Goal: Task Accomplishment & Management: Complete application form

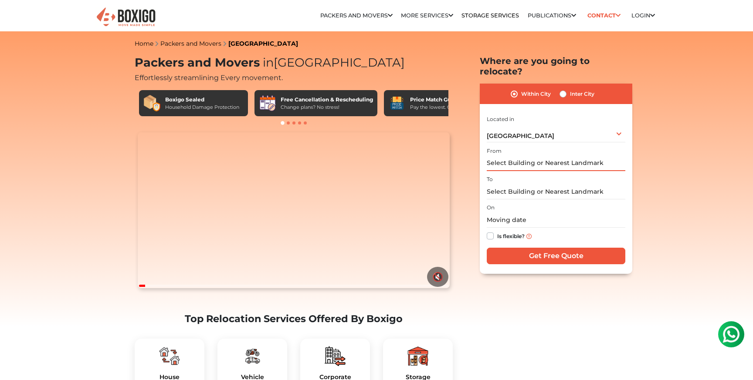
click at [524, 156] on input "text" at bounding box center [556, 163] width 139 height 15
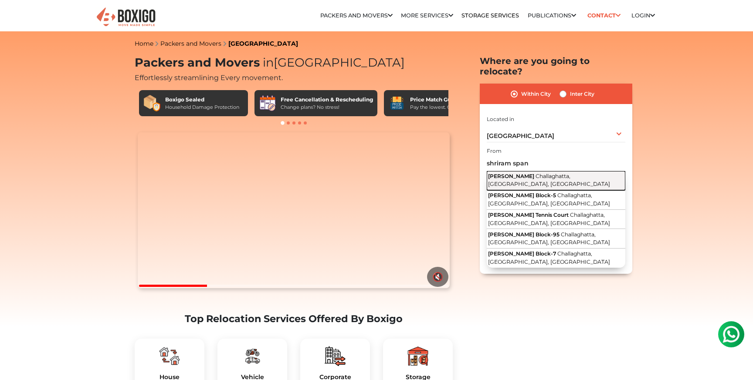
click at [531, 173] on span "SHRIRAM SPANDHANA" at bounding box center [511, 176] width 46 height 7
type input "SHRIRAM SPANDHANA, Challaghatta, Bengaluru, Karnataka"
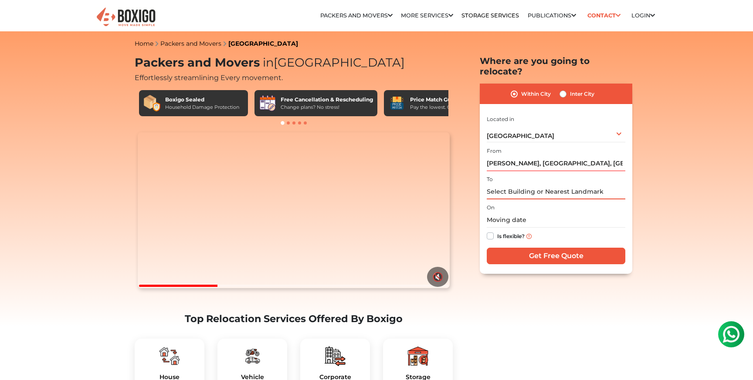
click at [519, 184] on input "text" at bounding box center [556, 191] width 139 height 15
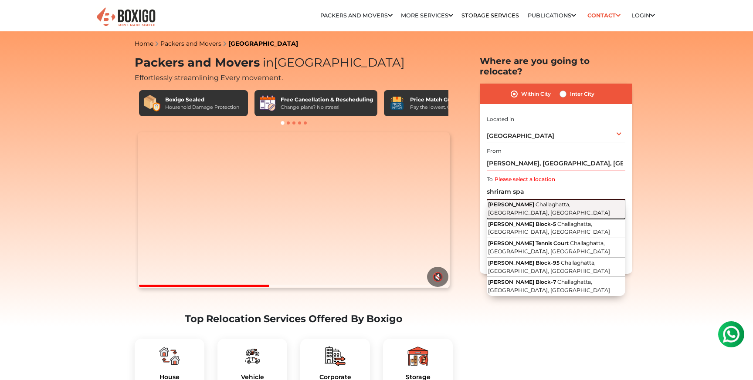
click at [518, 201] on span "SHRIRAM SPANDHANA" at bounding box center [511, 204] width 46 height 7
type input "SHRIRAM SPANDHANA, Challaghatta, Bengaluru, Karnataka"
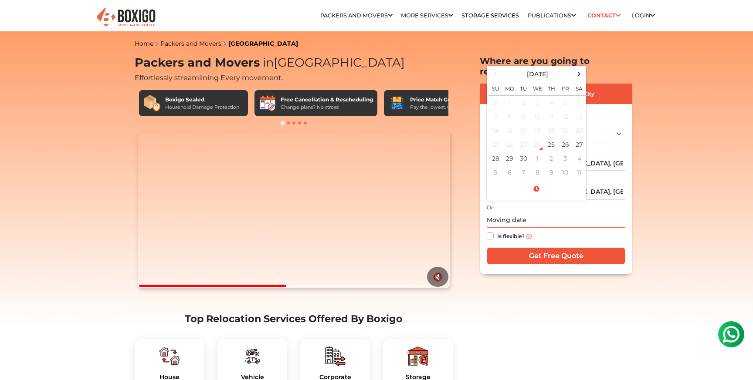
click at [500, 213] on input "text" at bounding box center [556, 220] width 139 height 15
click at [576, 138] on td "27" at bounding box center [579, 145] width 14 height 14
type input "09/27/2025 12:00 AM"
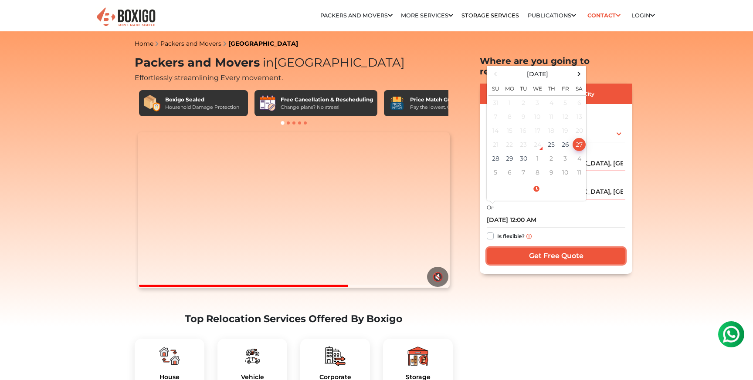
click at [565, 248] on input "Get Free Quote" at bounding box center [556, 256] width 139 height 17
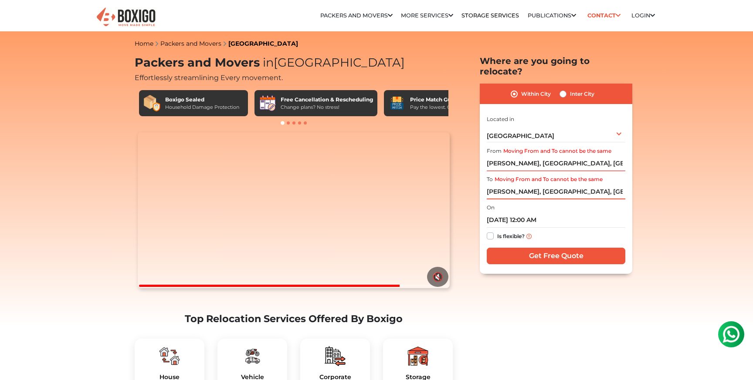
click at [534, 184] on input "SHRIRAM SPANDHANA, Challaghatta, Bengaluru, Karnataka" at bounding box center [556, 191] width 139 height 15
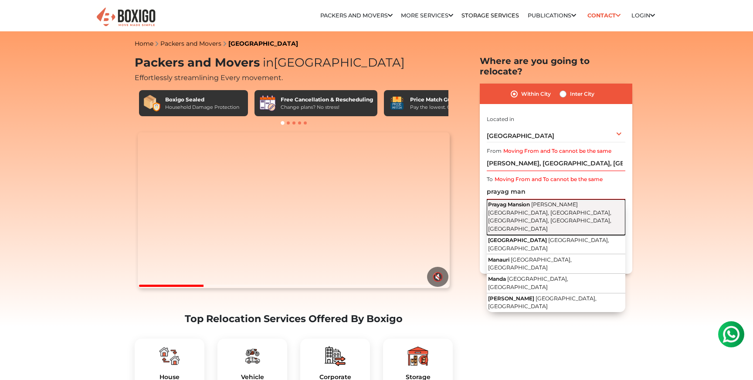
click at [521, 201] on span "Prayag Mansion" at bounding box center [509, 204] width 42 height 7
type input "Prayag Mansion, Muneshwara Temple Rd, Murugeshpalya, Vinayaka Nagar, Bengaluru,…"
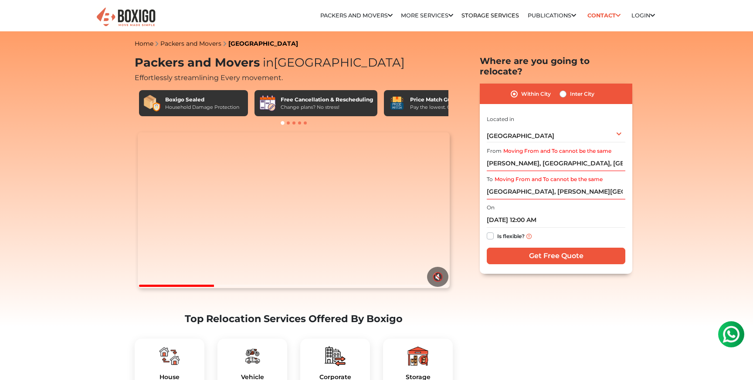
click at [539, 236] on div "I am shifting my 1 BHK 2 BHK 3 BHK 3 + BHK FEW ITEMS FEW ITEMS 1 BHK 2 BHK 3 BH…" at bounding box center [556, 190] width 139 height 153
click at [542, 248] on input "Get Free Quote" at bounding box center [556, 256] width 139 height 17
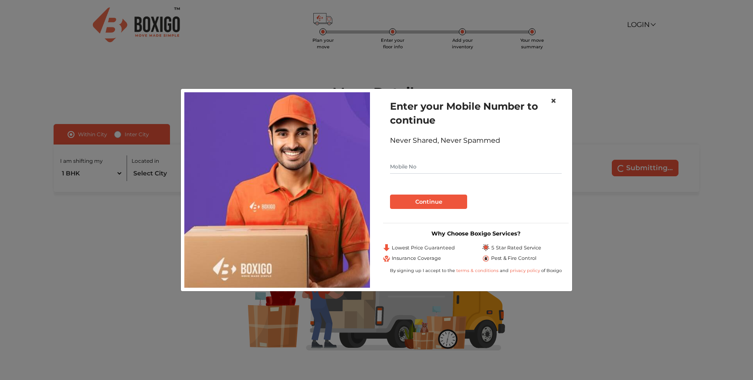
click at [553, 100] on span "×" at bounding box center [553, 101] width 6 height 13
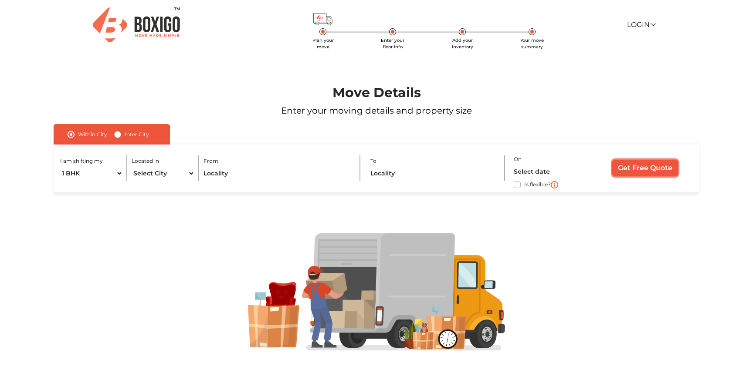
click at [622, 166] on input "Get Free Quote" at bounding box center [645, 168] width 66 height 17
click at [230, 177] on input "text" at bounding box center [277, 173] width 148 height 15
click at [169, 165] on div "Located in Select City [GEOGRAPHIC_DATA] [GEOGRAPHIC_DATA] [GEOGRAPHIC_DATA] [G…" at bounding box center [166, 169] width 68 height 26
click at [162, 176] on select "Select City [GEOGRAPHIC_DATA] [GEOGRAPHIC_DATA] [GEOGRAPHIC_DATA] [GEOGRAPHIC_D…" at bounding box center [163, 173] width 63 height 15
select select "[GEOGRAPHIC_DATA]"
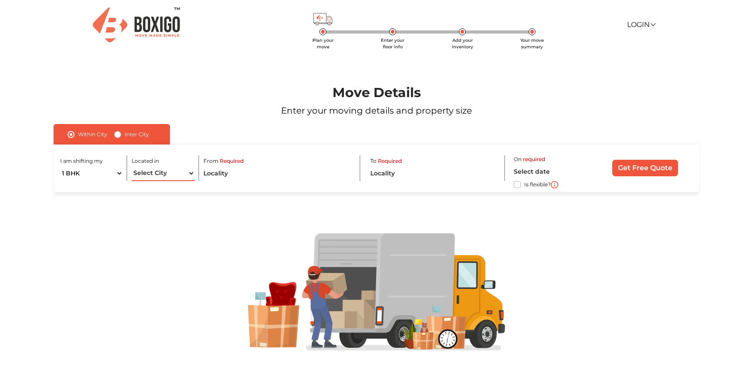
click at [132, 166] on select "Select City [GEOGRAPHIC_DATA] [GEOGRAPHIC_DATA] [GEOGRAPHIC_DATA] [GEOGRAPHIC_D…" at bounding box center [163, 173] width 63 height 15
click at [228, 173] on input "text" at bounding box center [277, 173] width 148 height 15
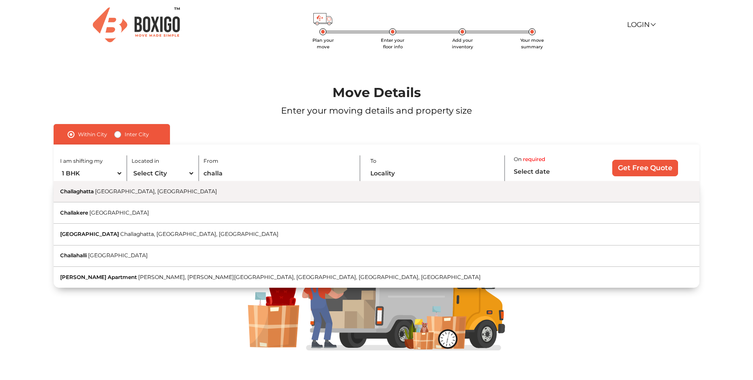
click at [211, 189] on button "Challaghatta [GEOGRAPHIC_DATA], [GEOGRAPHIC_DATA]" at bounding box center [377, 191] width 646 height 21
type input "Challaghatta, [GEOGRAPHIC_DATA], [GEOGRAPHIC_DATA]"
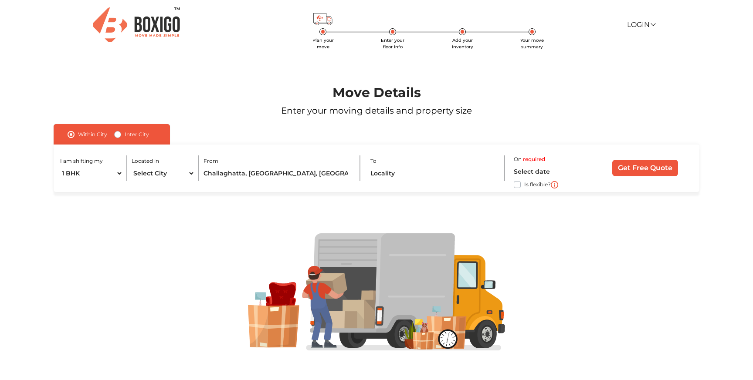
click at [361, 166] on div "I am shifting my 1 BHK 2 BHK 3 BHK 3 + BHK FEW ITEMS Located in Select City [GE…" at bounding box center [377, 168] width 646 height 47
click at [384, 169] on input "text" at bounding box center [433, 173] width 127 height 15
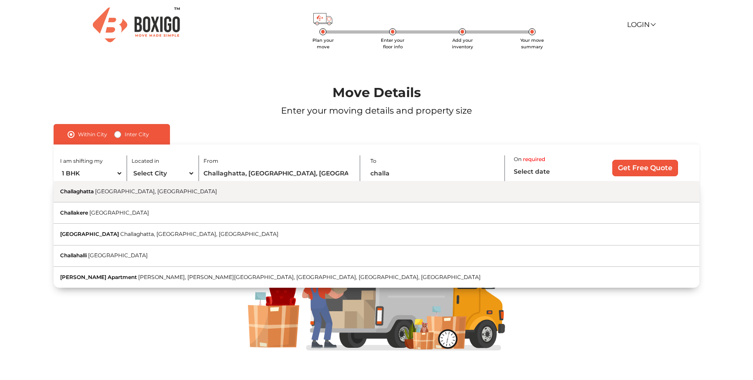
click at [358, 190] on button "Challaghatta [GEOGRAPHIC_DATA], [GEOGRAPHIC_DATA]" at bounding box center [377, 191] width 646 height 21
type input "Challaghatta, [GEOGRAPHIC_DATA], [GEOGRAPHIC_DATA]"
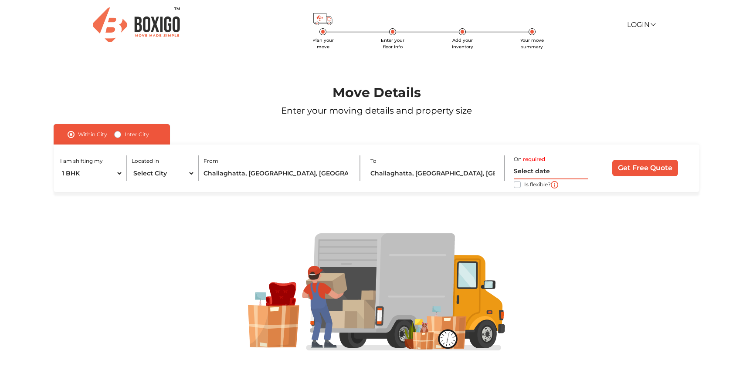
click at [527, 169] on input "text" at bounding box center [551, 171] width 74 height 15
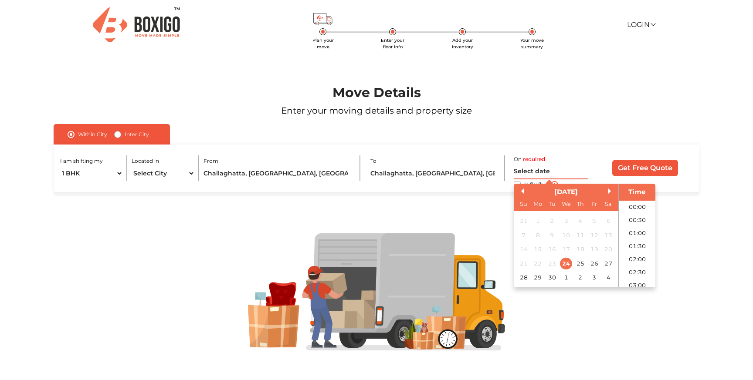
scroll to position [264, 0]
click at [609, 261] on div "27" at bounding box center [608, 264] width 12 height 12
click at [640, 228] on li "10:00" at bounding box center [637, 230] width 37 height 13
type input "[DATE] 10:00 AM"
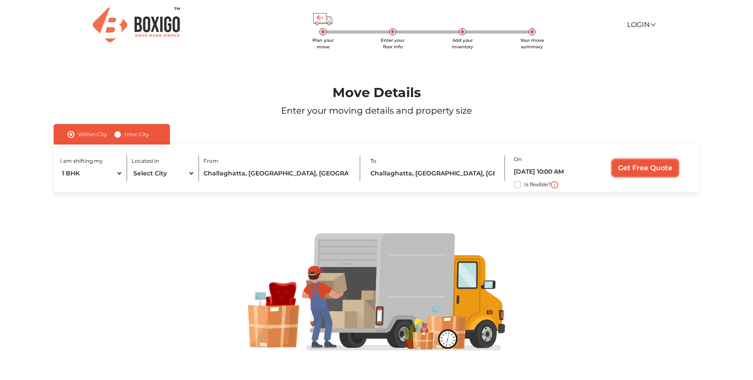
click at [640, 169] on input "Get Free Quote" at bounding box center [645, 168] width 66 height 17
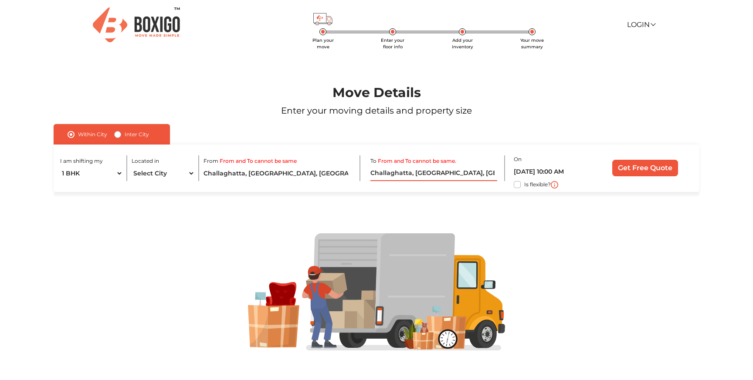
click at [399, 170] on input "Challaghatta, [GEOGRAPHIC_DATA], [GEOGRAPHIC_DATA]" at bounding box center [433, 173] width 127 height 15
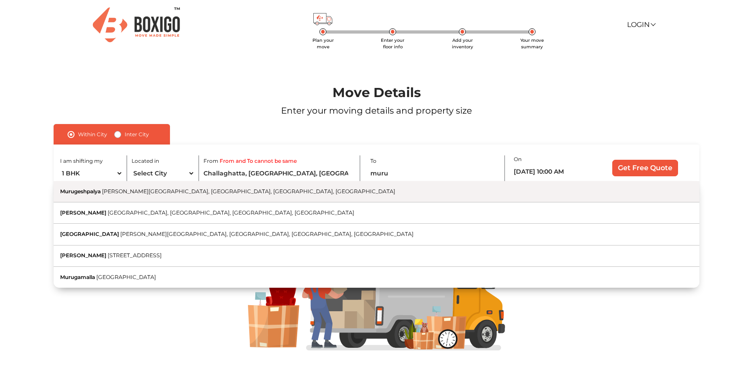
click at [351, 188] on button "Murugeshpalya [PERSON_NAME][GEOGRAPHIC_DATA], [GEOGRAPHIC_DATA], [GEOGRAPHIC_DA…" at bounding box center [377, 191] width 646 height 21
type input "Murugeshpalya, [PERSON_NAME][GEOGRAPHIC_DATA], [GEOGRAPHIC_DATA], [GEOGRAPHIC_D…"
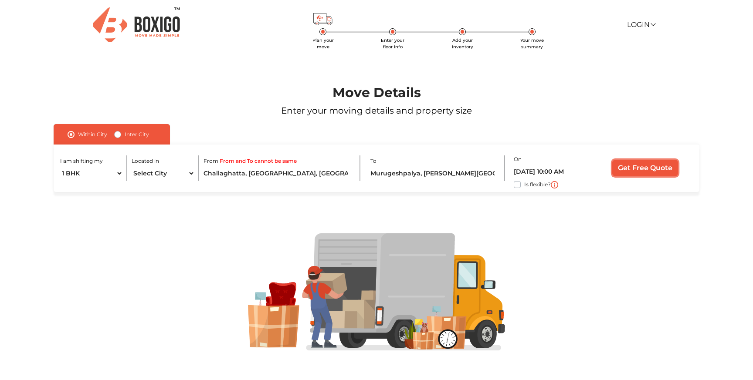
click at [643, 167] on input "Get Free Quote" at bounding box center [645, 168] width 66 height 17
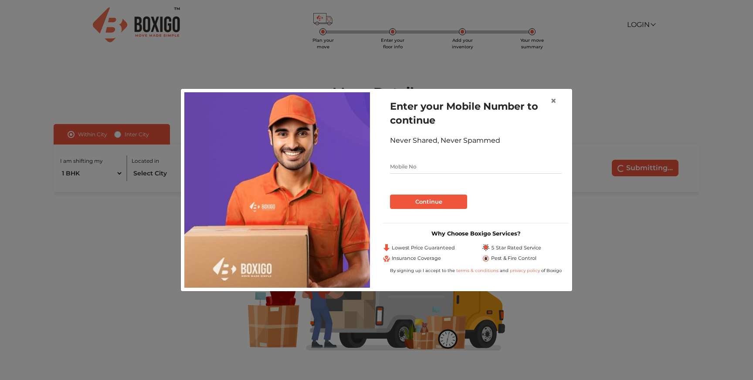
click at [416, 172] on input "text" at bounding box center [476, 167] width 172 height 14
paste input "8660542867"
type input "8660542867"
click at [414, 193] on div "Continue" at bounding box center [476, 198] width 172 height 21
click at [414, 201] on button "Continue" at bounding box center [428, 202] width 77 height 15
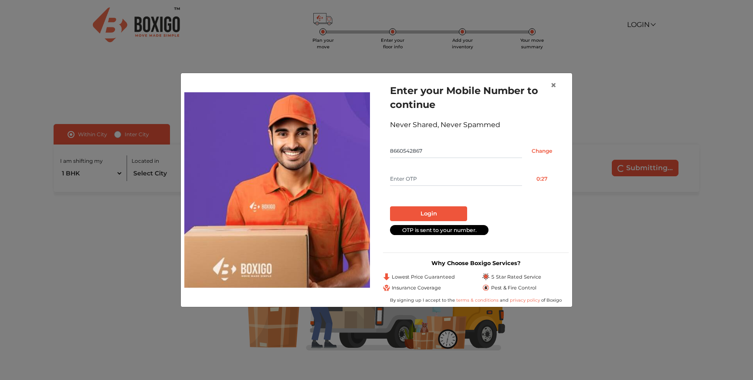
click at [410, 181] on input "text" at bounding box center [456, 179] width 132 height 14
click at [537, 181] on button "Resend OTP" at bounding box center [542, 179] width 40 height 14
click at [436, 169] on form "Enter your Mobile Number to continue Never Shared, Never Spammed 8660542867 Cha…" at bounding box center [476, 159] width 172 height 151
click at [421, 181] on input "text" at bounding box center [456, 179] width 132 height 14
type input "2266"
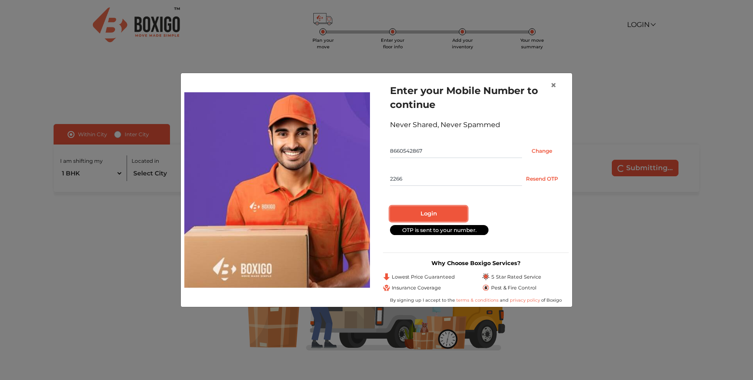
click at [421, 211] on button "Login" at bounding box center [428, 213] width 77 height 15
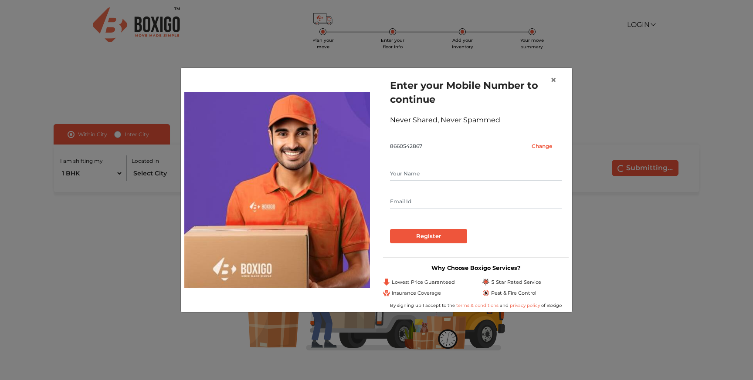
click at [404, 176] on input "text" at bounding box center [476, 174] width 172 height 14
type input "aa"
click at [417, 237] on input "Register" at bounding box center [428, 236] width 77 height 15
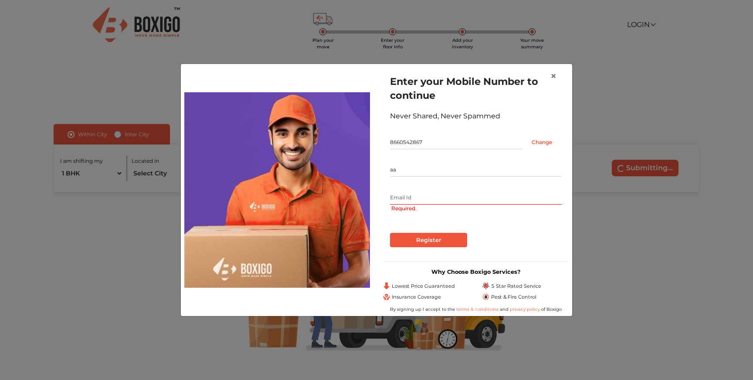
click at [403, 206] on span "Required." at bounding box center [476, 209] width 170 height 8
click at [402, 198] on input "text" at bounding box center [476, 198] width 172 height 14
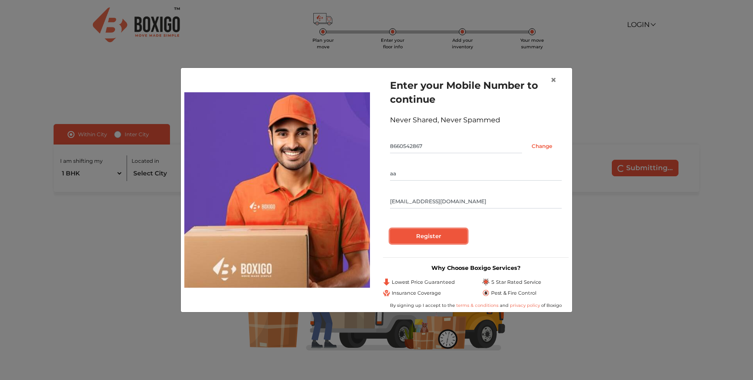
click at [408, 235] on input "Register" at bounding box center [428, 236] width 77 height 15
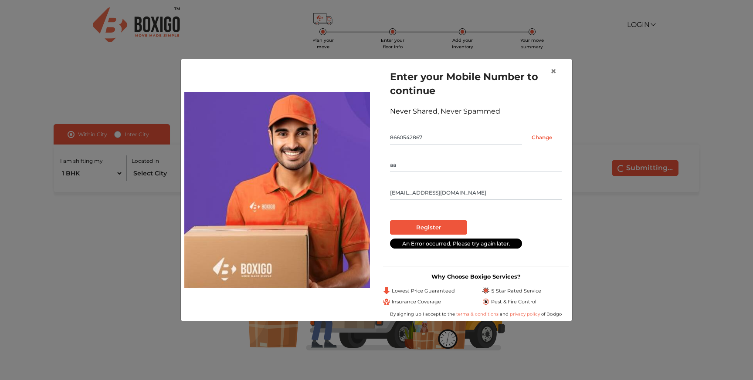
click at [406, 193] on input "[EMAIL_ADDRESS][DOMAIN_NAME]" at bounding box center [476, 193] width 172 height 14
type input "[EMAIL_ADDRESS][DOMAIN_NAME]"
click at [448, 222] on input "Register" at bounding box center [428, 227] width 77 height 15
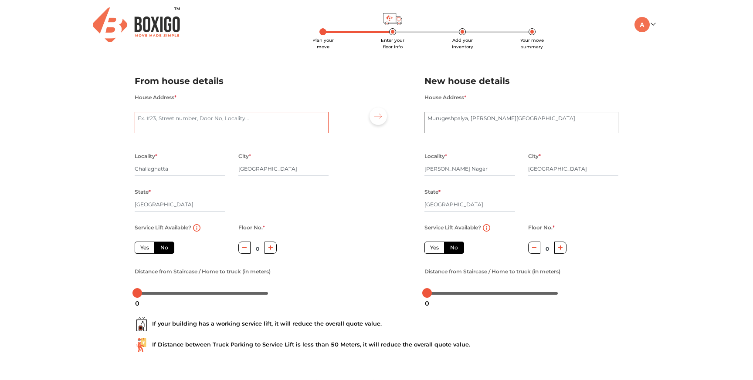
click at [152, 123] on textarea "House Address *" at bounding box center [232, 123] width 194 height 22
type textarea "[PERSON_NAME]"
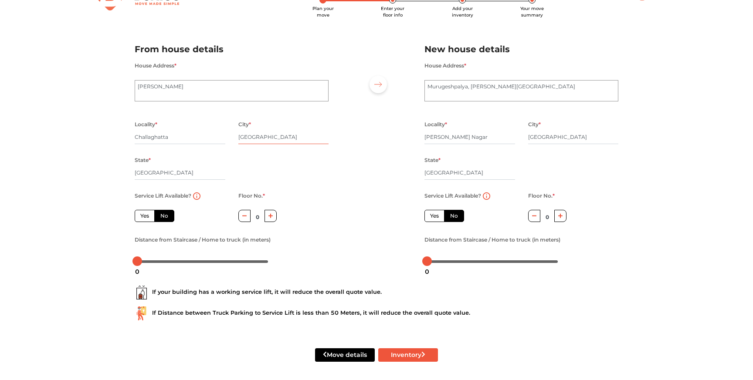
scroll to position [36, 0]
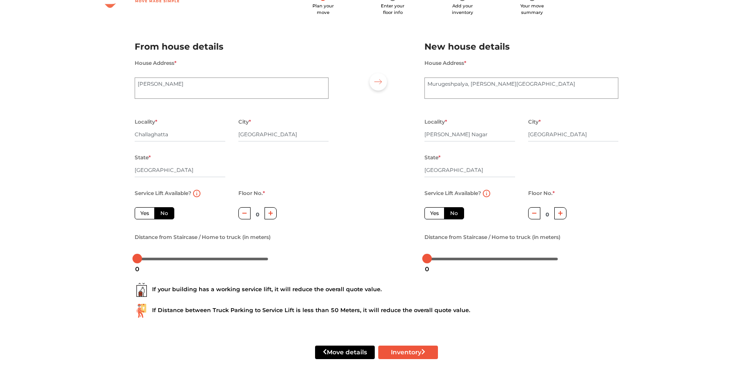
click at [433, 210] on label "Yes" at bounding box center [434, 213] width 20 height 12
click at [433, 210] on input "Yes" at bounding box center [433, 213] width 6 height 6
radio input "true"
radio input "false"
click at [147, 213] on label "Yes" at bounding box center [145, 213] width 20 height 12
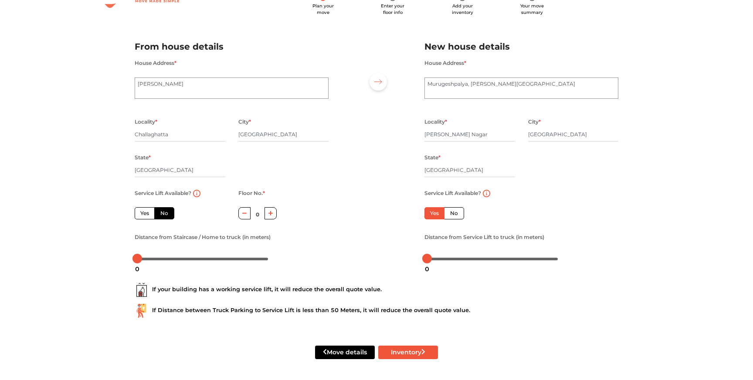
click at [146, 213] on input "Yes" at bounding box center [143, 213] width 6 height 6
radio input "true"
drag, startPoint x: 135, startPoint y: 256, endPoint x: 148, endPoint y: 255, distance: 13.1
click at [148, 255] on div at bounding box center [150, 259] width 10 height 10
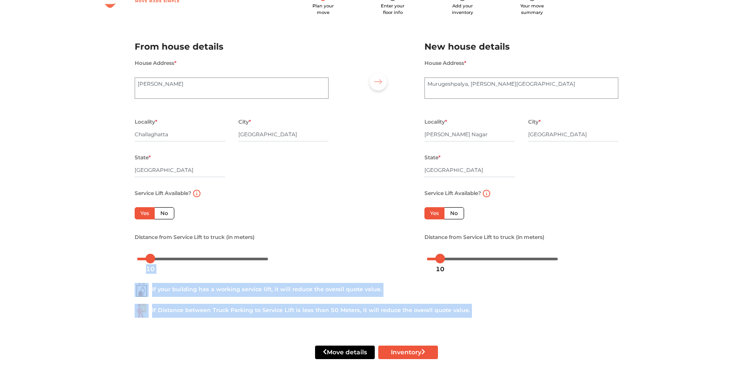
drag, startPoint x: 428, startPoint y: 260, endPoint x: 440, endPoint y: 260, distance: 12.7
click at [440, 260] on body "Plan your move Enter your floor info Add your inventory Your move summary My Mo…" at bounding box center [376, 156] width 753 height 380
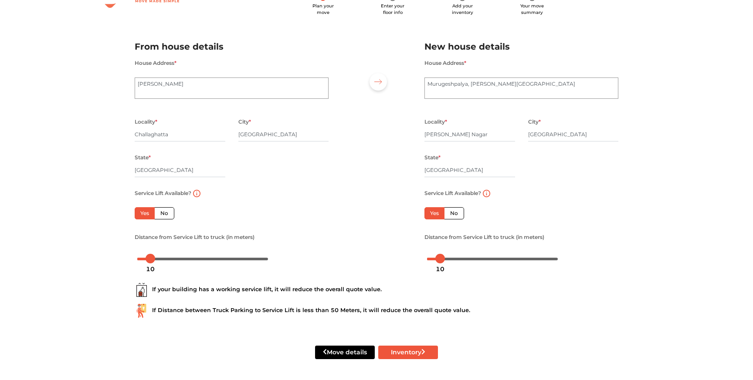
click at [97, 282] on div "Plan your move Enter your floor info Add your inventory Your move summary My Mo…" at bounding box center [376, 173] width 753 height 415
click at [211, 292] on div "If your building has a working service lift, it will reduce the overall quote v…" at bounding box center [376, 290] width 483 height 14
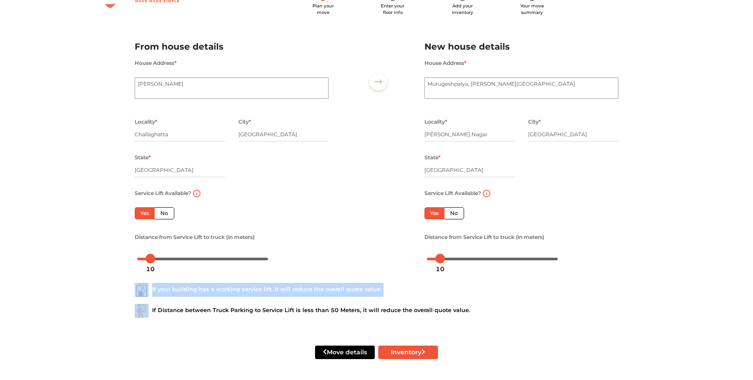
click at [211, 292] on div "If your building has a working service lift, it will reduce the overall quote v…" at bounding box center [376, 290] width 483 height 14
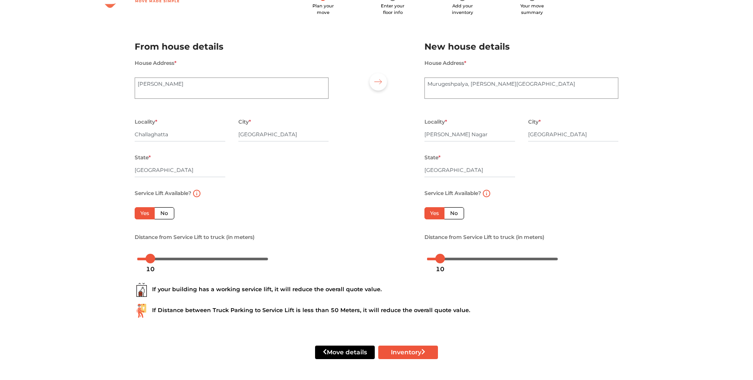
click at [214, 308] on div "If Distance between Truck Parking to Service Lift is less than 50 Meters, it wi…" at bounding box center [376, 311] width 483 height 14
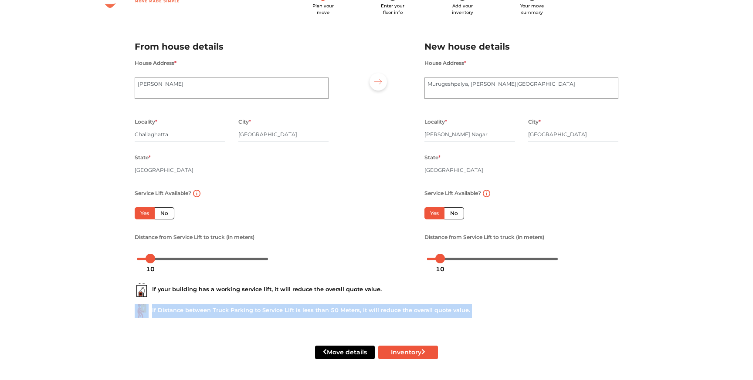
click at [214, 308] on div "If Distance between Truck Parking to Service Lift is less than 50 Meters, it wi…" at bounding box center [376, 311] width 483 height 14
click at [406, 352] on button "Inventory" at bounding box center [408, 353] width 60 height 14
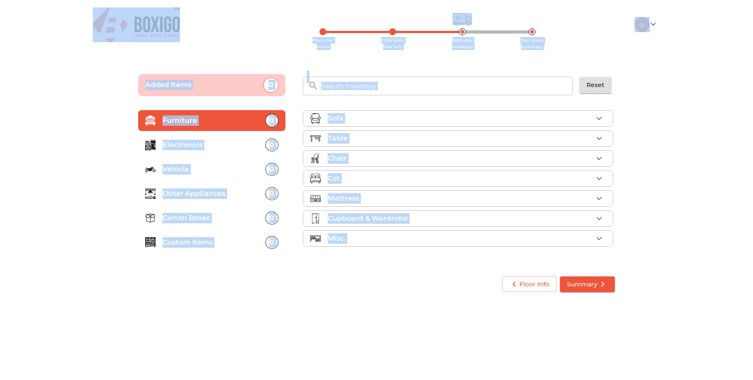
click at [76, 170] on main "Plan your move Enter your floor info Add your inventory Your move summary Added…" at bounding box center [376, 182] width 753 height 240
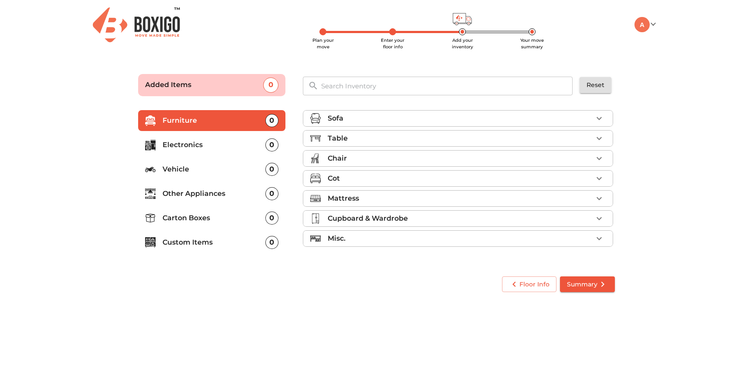
click at [385, 115] on div "Sofa" at bounding box center [460, 118] width 265 height 10
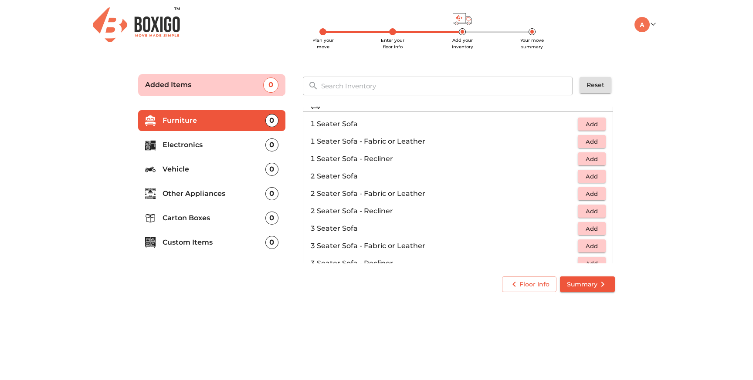
scroll to position [19, 0]
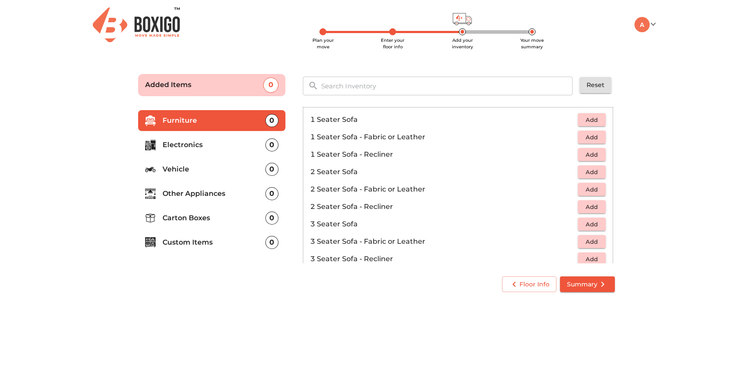
click at [588, 170] on span "Add" at bounding box center [591, 172] width 19 height 10
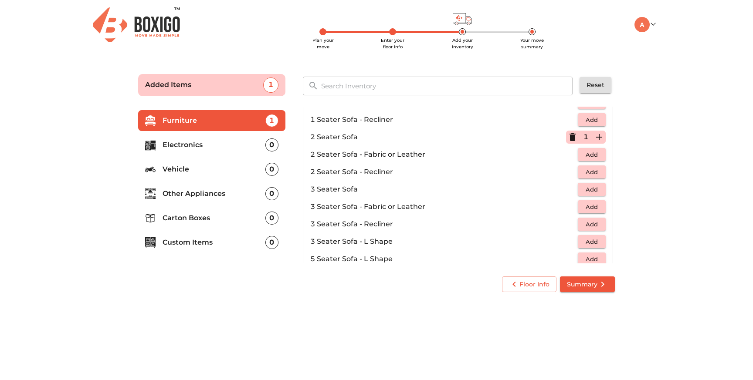
scroll to position [59, 0]
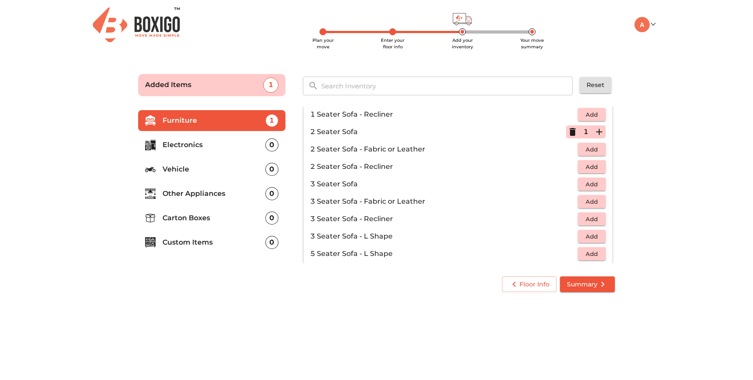
click at [588, 185] on span "Add" at bounding box center [591, 184] width 19 height 10
click at [247, 145] on p "Electronics" at bounding box center [213, 145] width 103 height 10
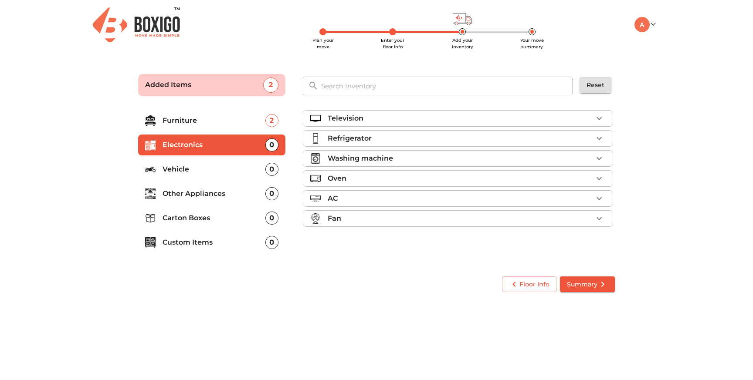
click at [386, 114] on div "Television" at bounding box center [460, 118] width 265 height 10
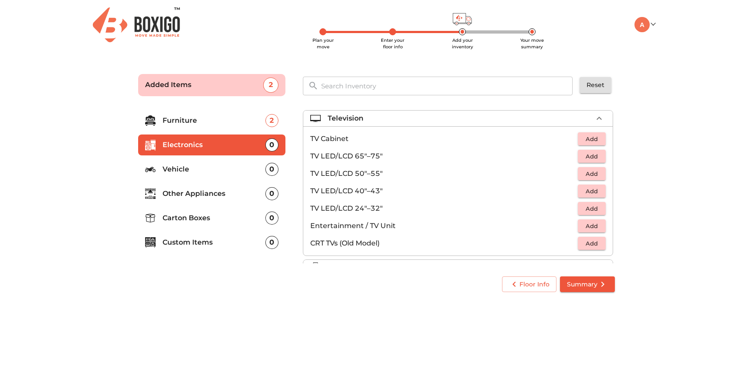
click at [585, 180] on button "Add" at bounding box center [592, 174] width 28 height 14
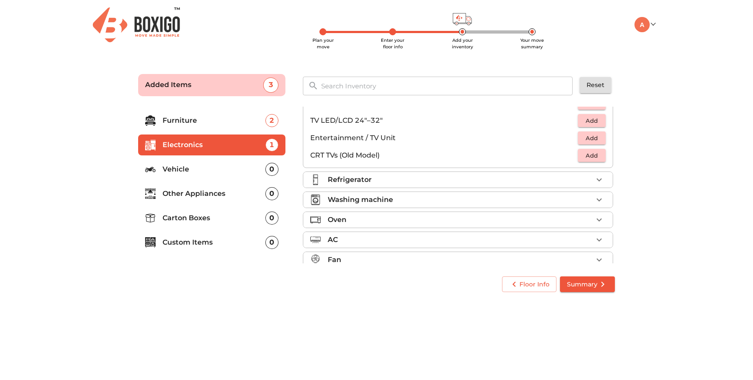
scroll to position [92, 0]
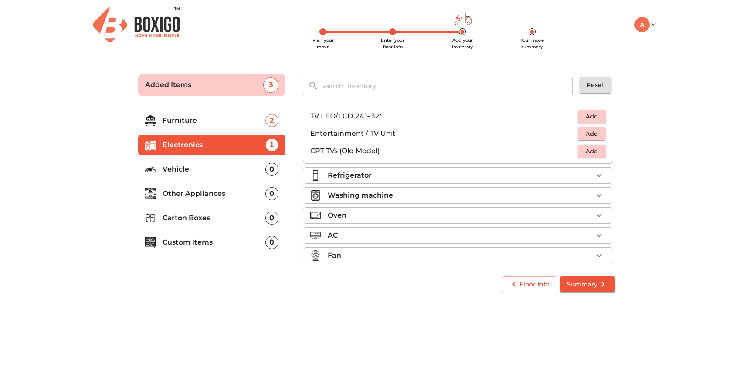
click at [379, 175] on div "Refrigerator" at bounding box center [460, 175] width 265 height 10
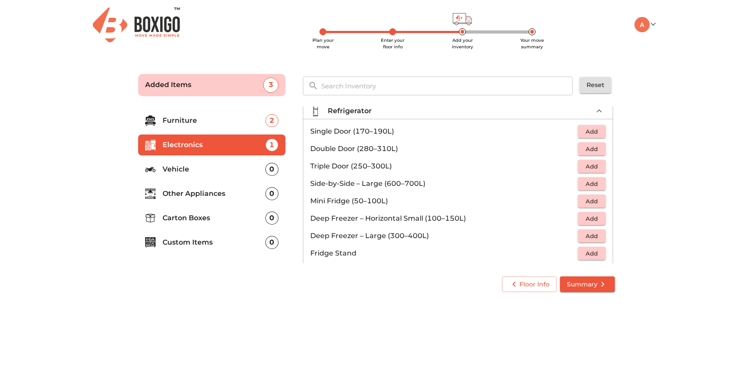
scroll to position [13, 0]
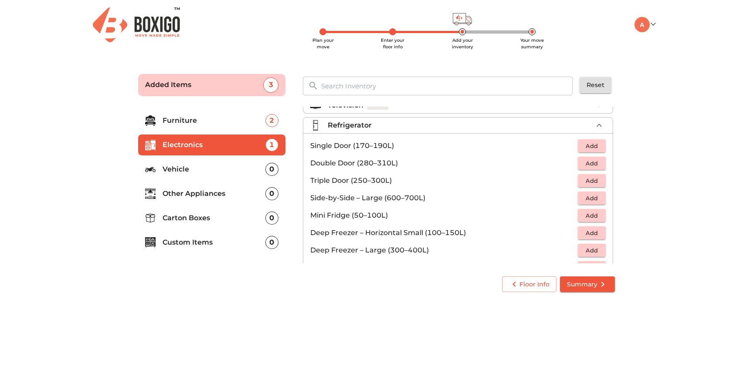
click at [593, 163] on span "Add" at bounding box center [591, 164] width 19 height 10
click at [488, 127] on div "Refrigerator 1 Added" at bounding box center [460, 125] width 265 height 10
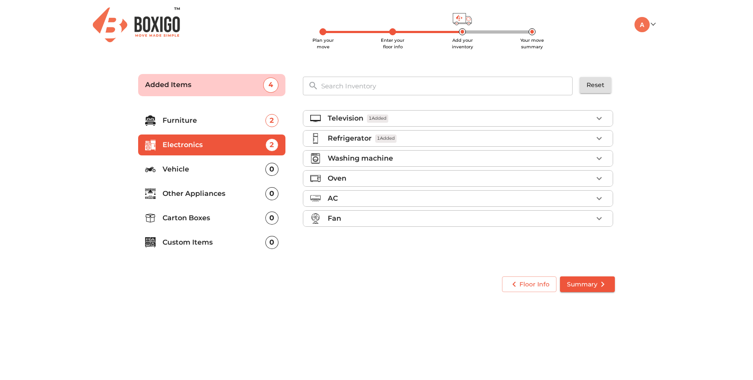
scroll to position [0, 0]
click at [359, 159] on p "Washing machine" at bounding box center [360, 158] width 65 height 10
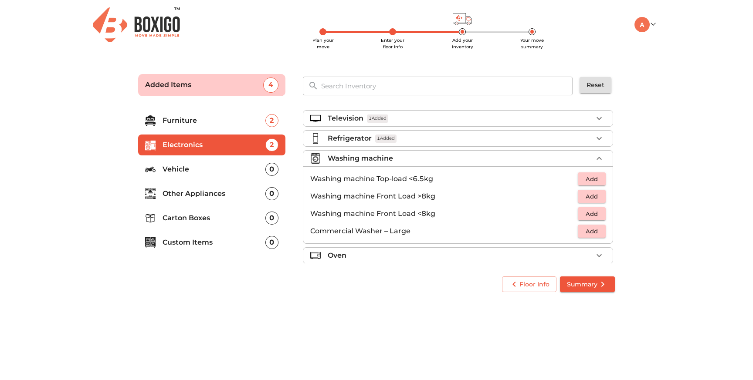
click at [594, 193] on span "Add" at bounding box center [591, 197] width 19 height 10
click at [502, 155] on div "Washing machine 1 Added" at bounding box center [460, 158] width 265 height 10
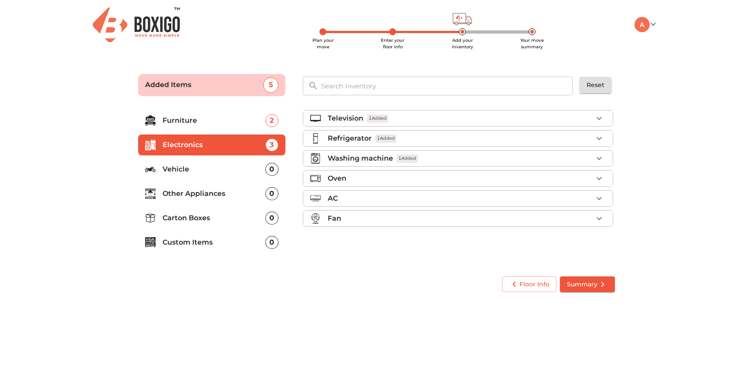
click at [458, 172] on li "Oven" at bounding box center [457, 179] width 309 height 16
click at [588, 216] on span "Add" at bounding box center [591, 217] width 19 height 10
click at [494, 175] on div "Oven 1 Added" at bounding box center [460, 178] width 265 height 10
click at [453, 194] on div "AC" at bounding box center [460, 198] width 265 height 10
click at [578, 217] on button "Add" at bounding box center [592, 220] width 28 height 14
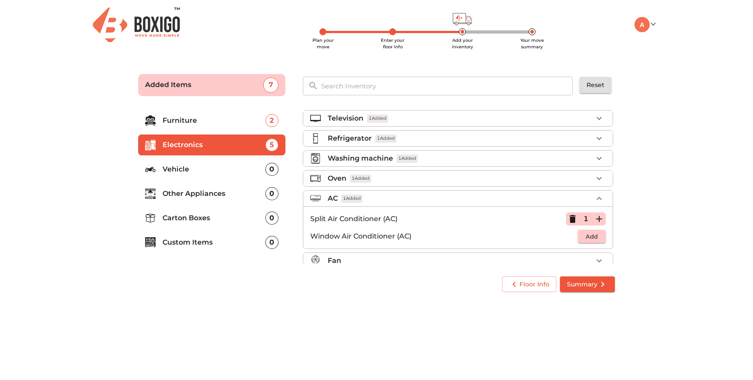
click at [519, 200] on div "AC 1 Added" at bounding box center [460, 198] width 265 height 10
click at [216, 191] on p "Other Appliances" at bounding box center [213, 194] width 103 height 10
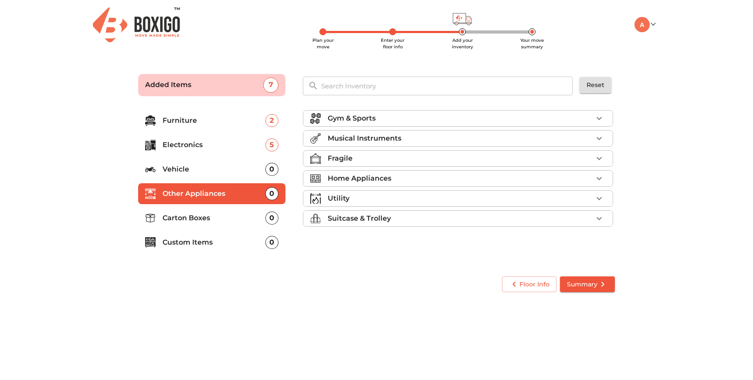
click at [331, 173] on p "Home Appliances" at bounding box center [360, 178] width 64 height 10
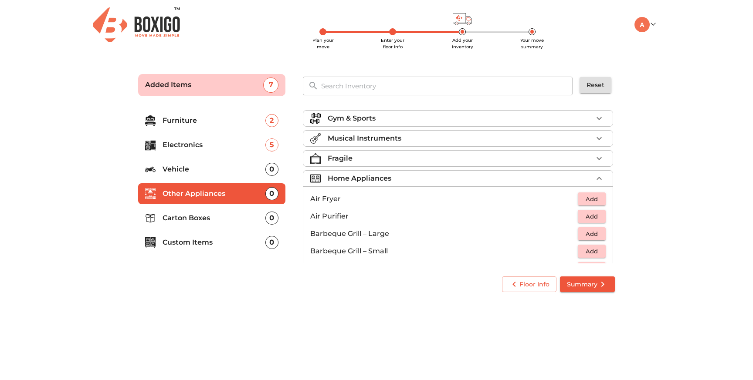
click at [353, 176] on p "Home Appliances" at bounding box center [360, 178] width 64 height 10
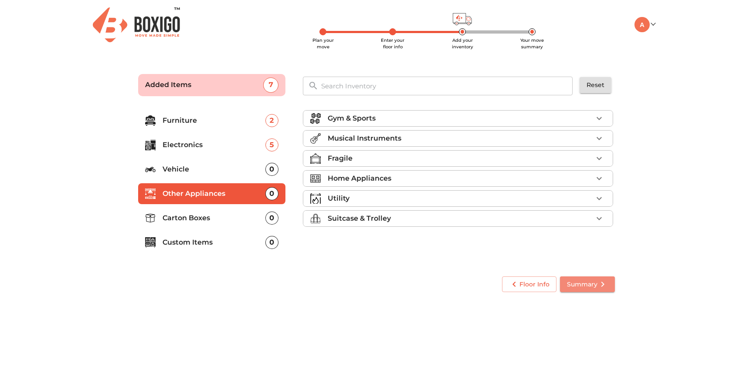
click at [595, 281] on span "Summary" at bounding box center [587, 284] width 41 height 11
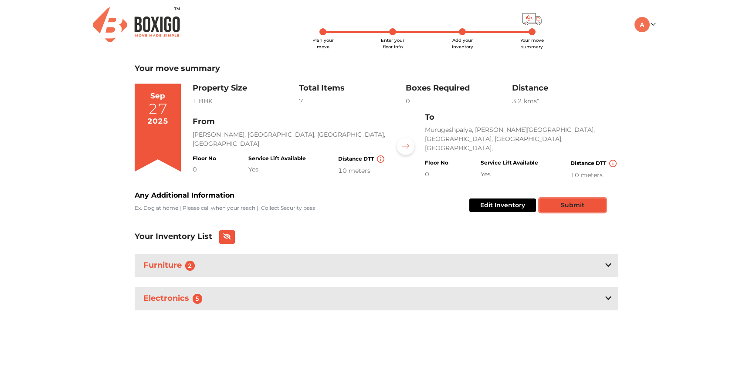
click at [559, 210] on button "Submit" at bounding box center [572, 206] width 66 height 14
